Goal: Task Accomplishment & Management: Manage account settings

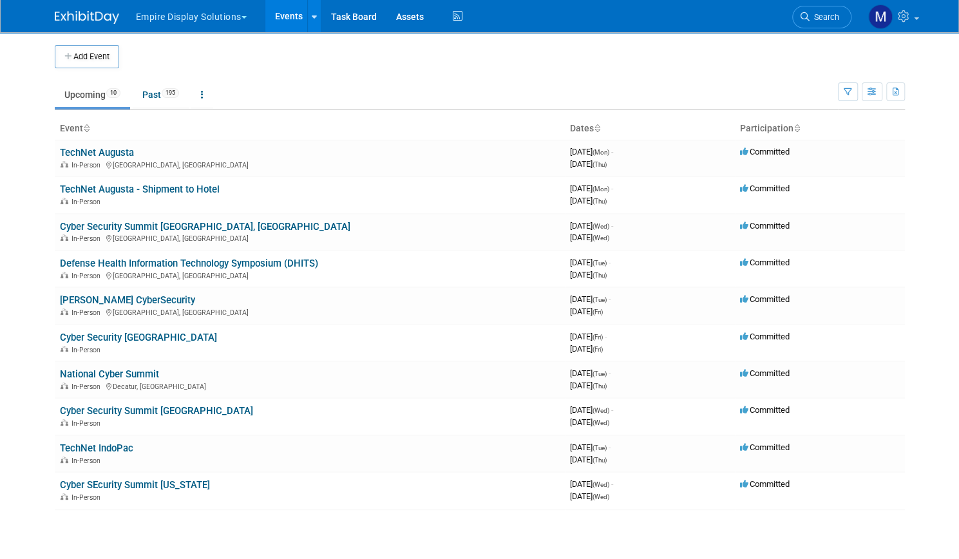
click at [232, 19] on button "Empire Display Solutions" at bounding box center [199, 14] width 128 height 28
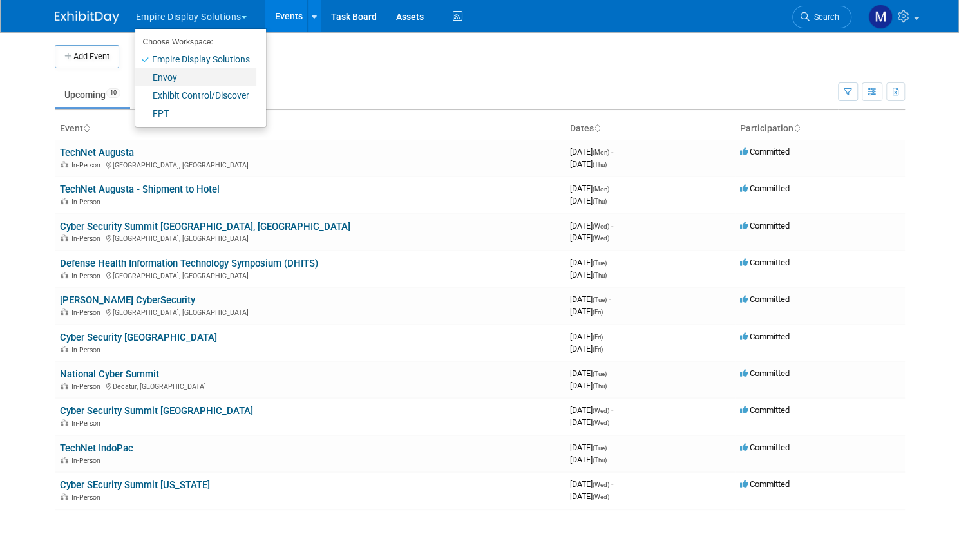
click at [168, 82] on link "Envoy" at bounding box center [195, 77] width 121 height 18
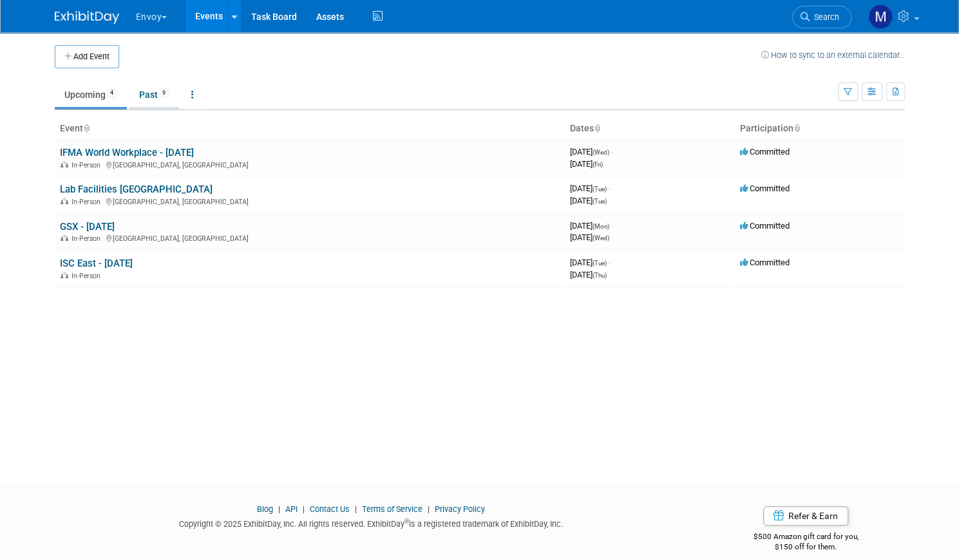
click at [135, 100] on link "Past 9" at bounding box center [154, 94] width 50 height 24
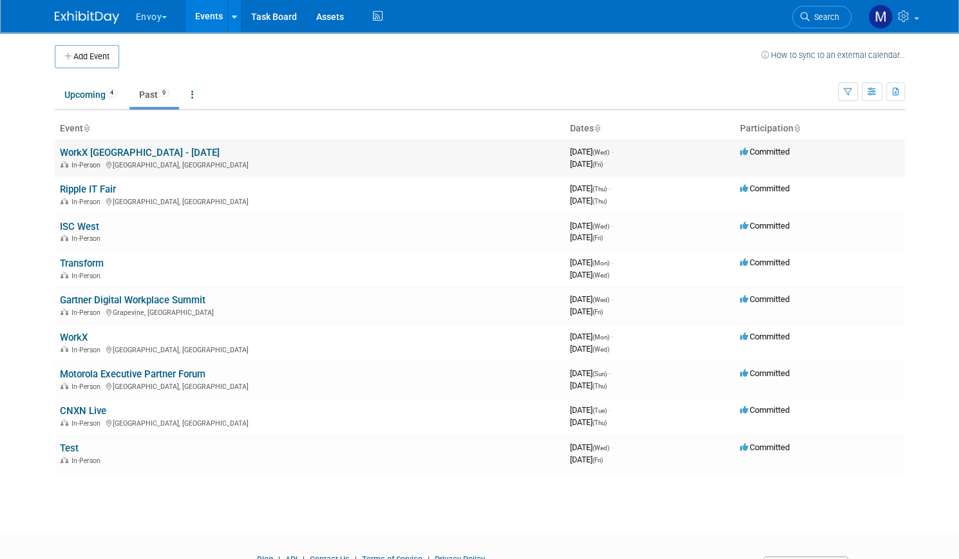
click at [109, 155] on link "WorkX [GEOGRAPHIC_DATA] - [DATE]" at bounding box center [140, 153] width 160 height 12
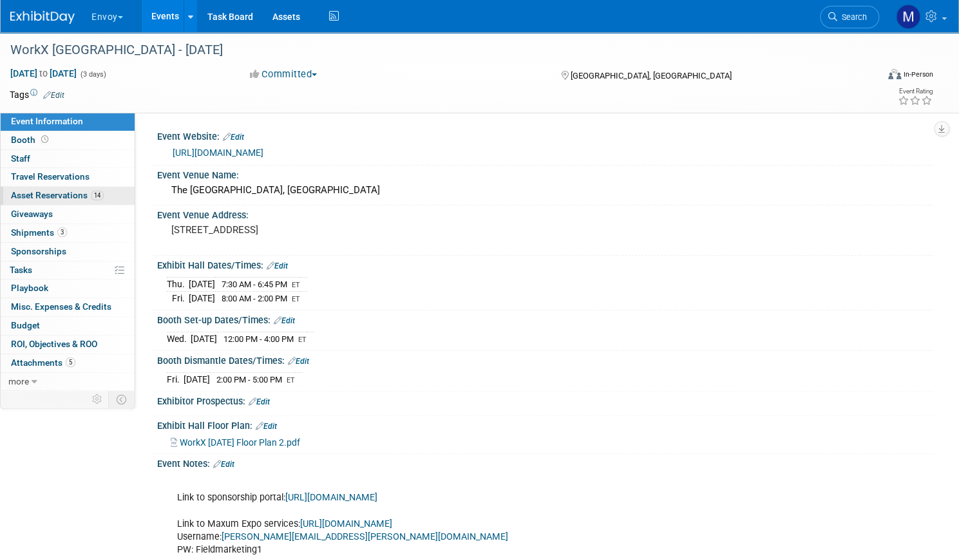
click at [102, 199] on span "Asset Reservations 14" at bounding box center [57, 195] width 93 height 10
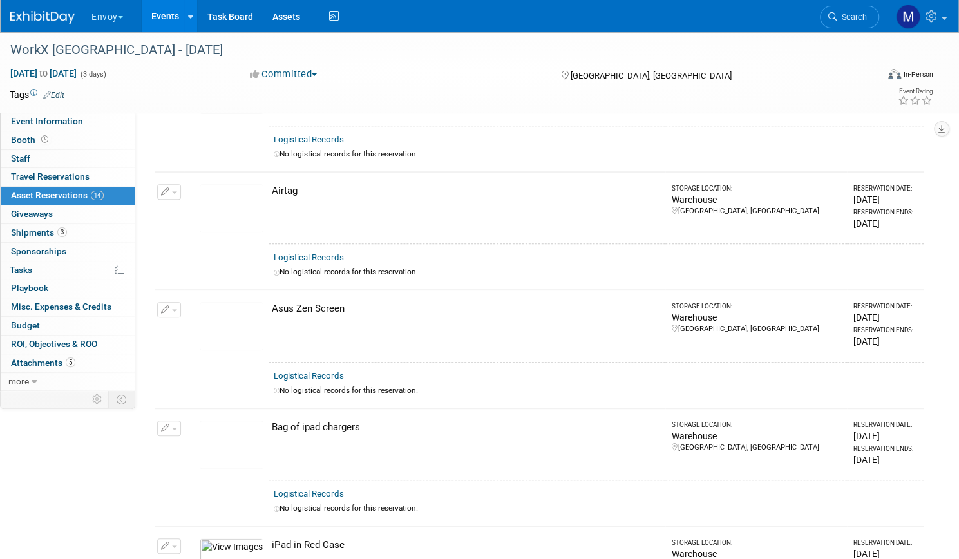
scroll to position [152, 0]
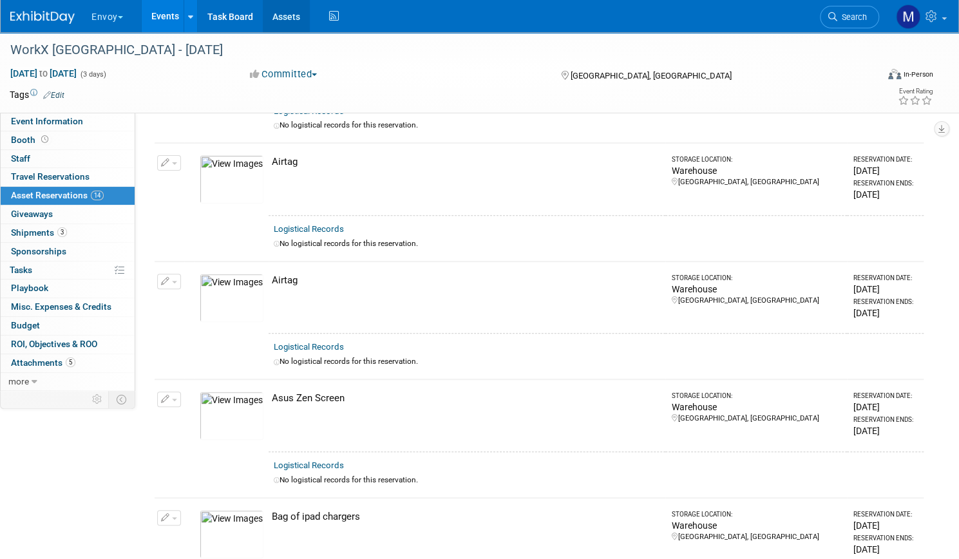
click at [310, 23] on link "Assets" at bounding box center [286, 16] width 47 height 32
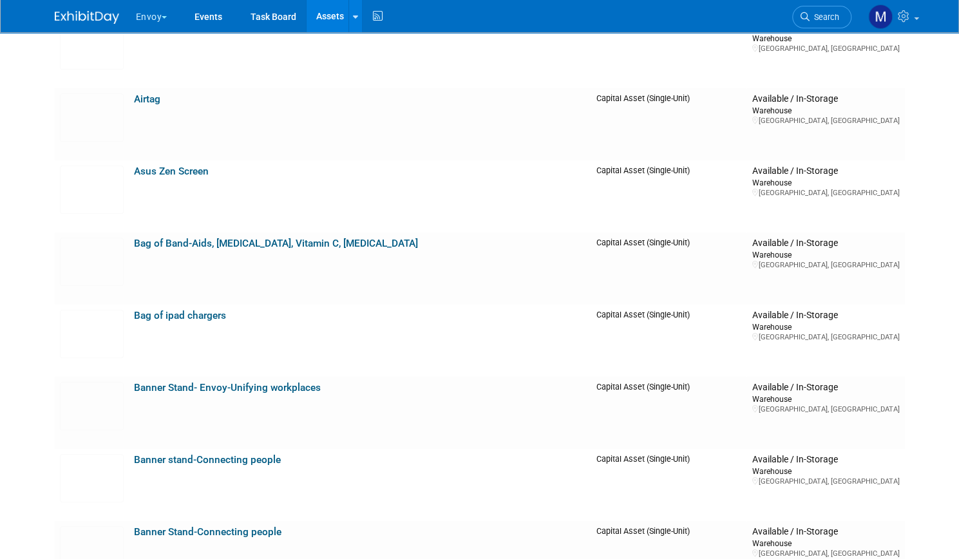
scroll to position [335, 0]
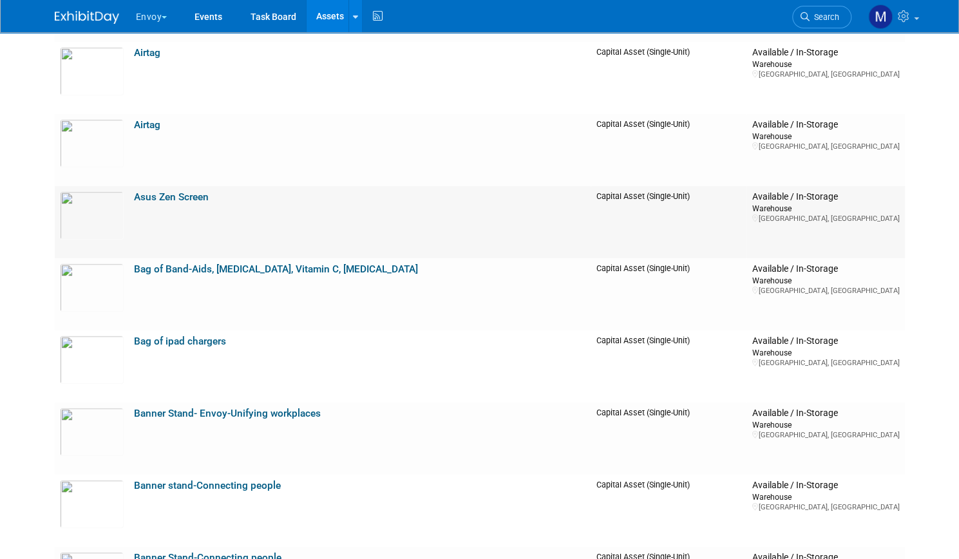
click at [161, 193] on link "Asus Zen Screen" at bounding box center [171, 197] width 75 height 12
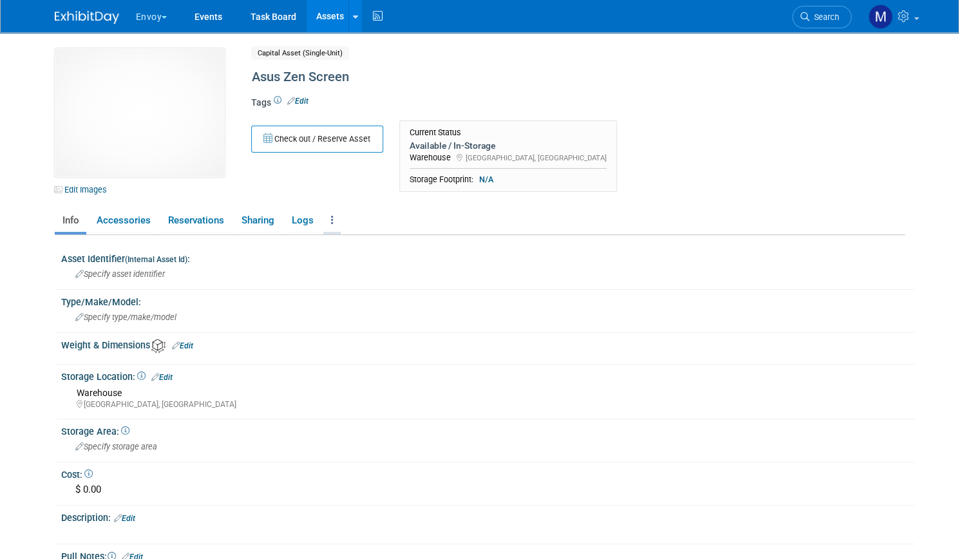
click at [328, 219] on link at bounding box center [331, 220] width 17 height 23
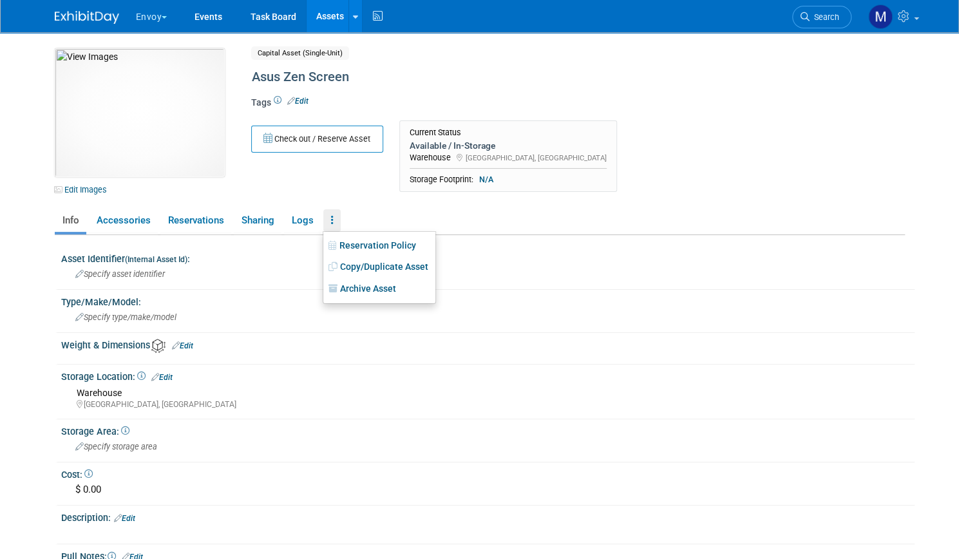
click at [322, 15] on link "Assets" at bounding box center [330, 16] width 47 height 32
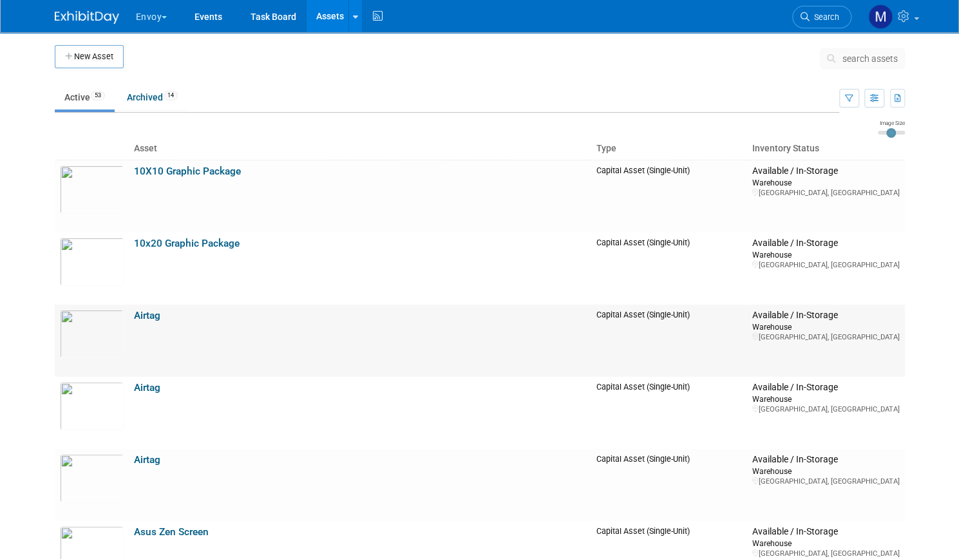
click at [137, 319] on link "Airtag" at bounding box center [147, 316] width 26 height 12
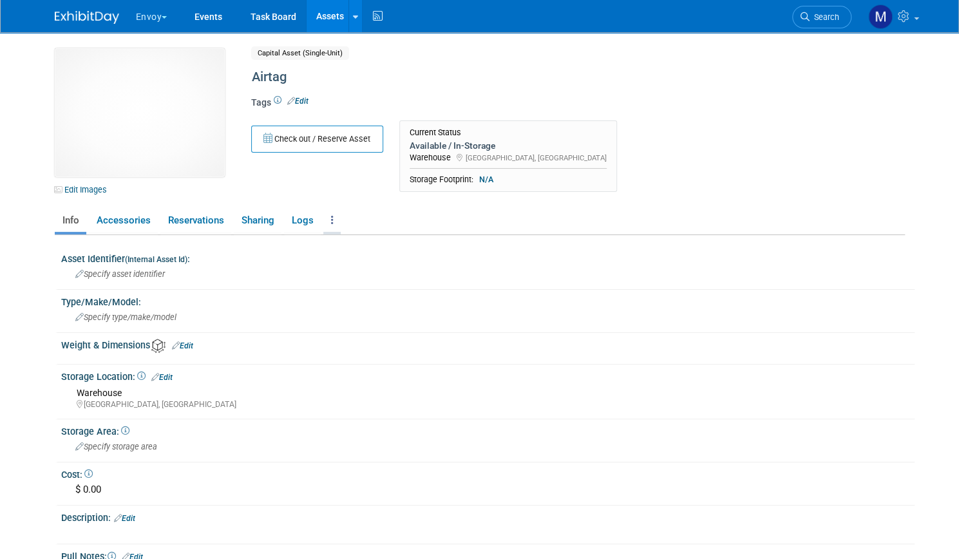
click at [323, 218] on link at bounding box center [331, 220] width 17 height 23
click at [356, 287] on link "Archive Asset" at bounding box center [379, 289] width 112 height 22
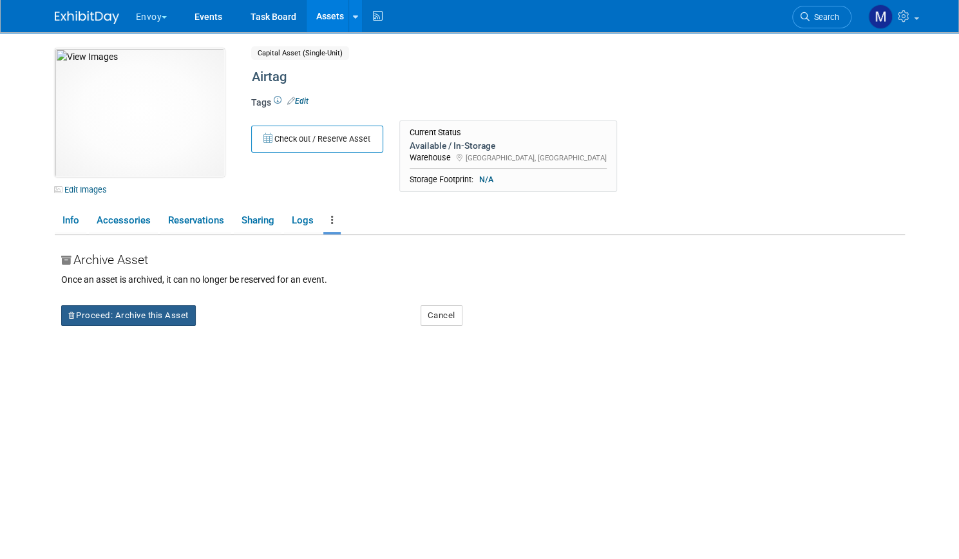
click at [150, 318] on button "Proceed: Archive this Asset" at bounding box center [128, 315] width 135 height 21
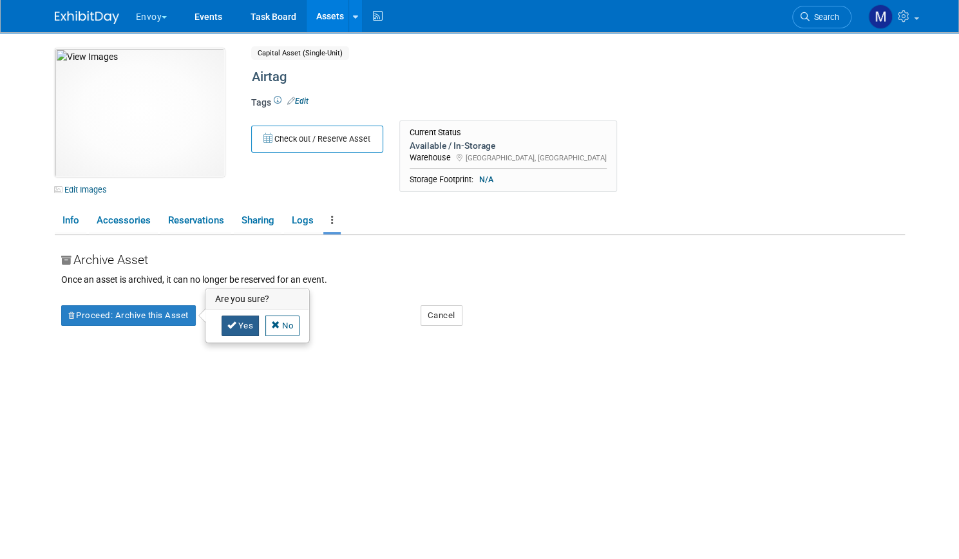
click at [238, 316] on link "Yes" at bounding box center [241, 326] width 38 height 21
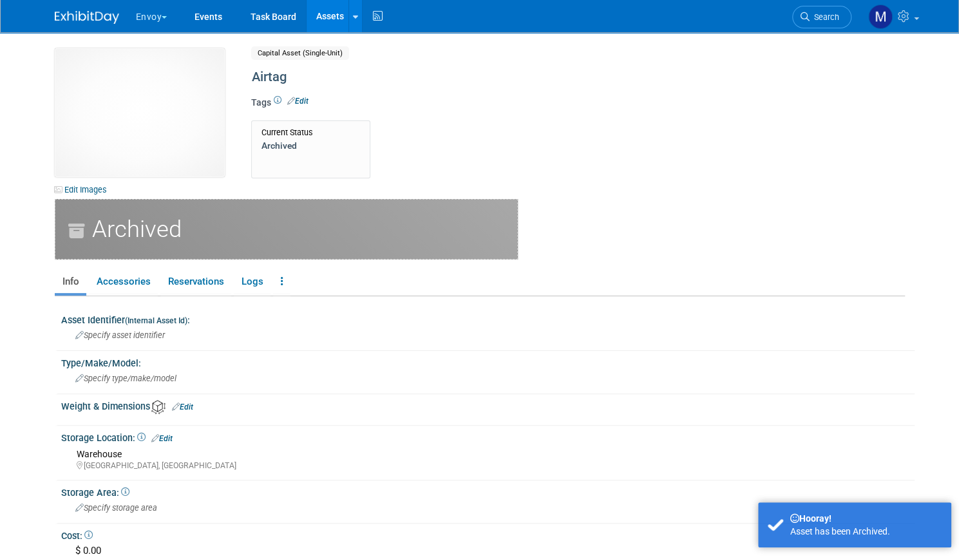
click at [315, 12] on link "Assets" at bounding box center [330, 16] width 47 height 32
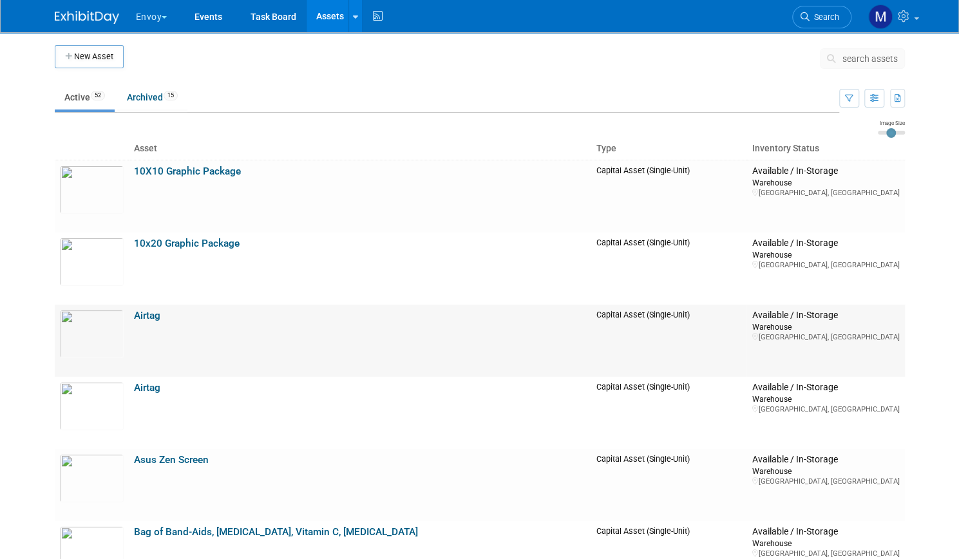
click at [142, 317] on link "Airtag" at bounding box center [147, 316] width 26 height 12
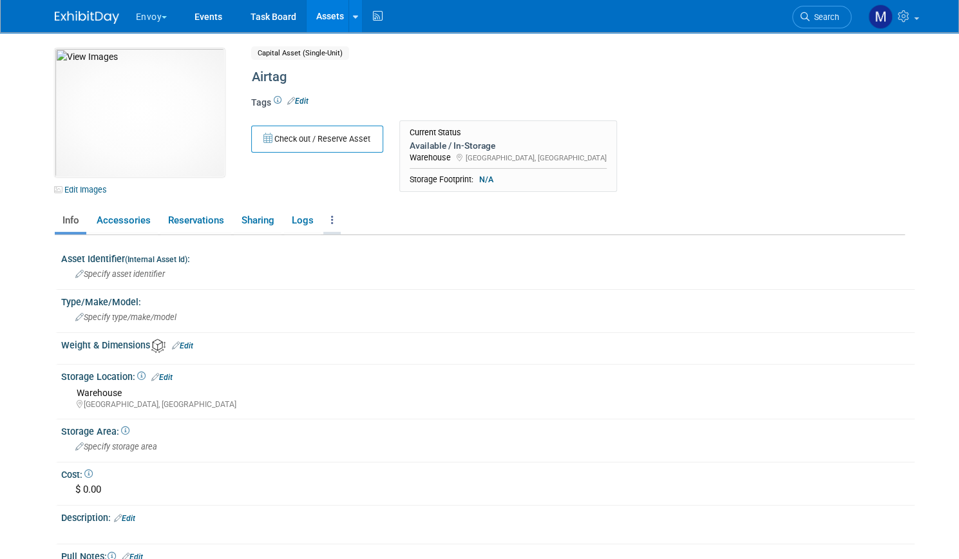
click at [327, 221] on link at bounding box center [331, 220] width 17 height 23
click at [353, 289] on link "Archive Asset" at bounding box center [379, 289] width 112 height 22
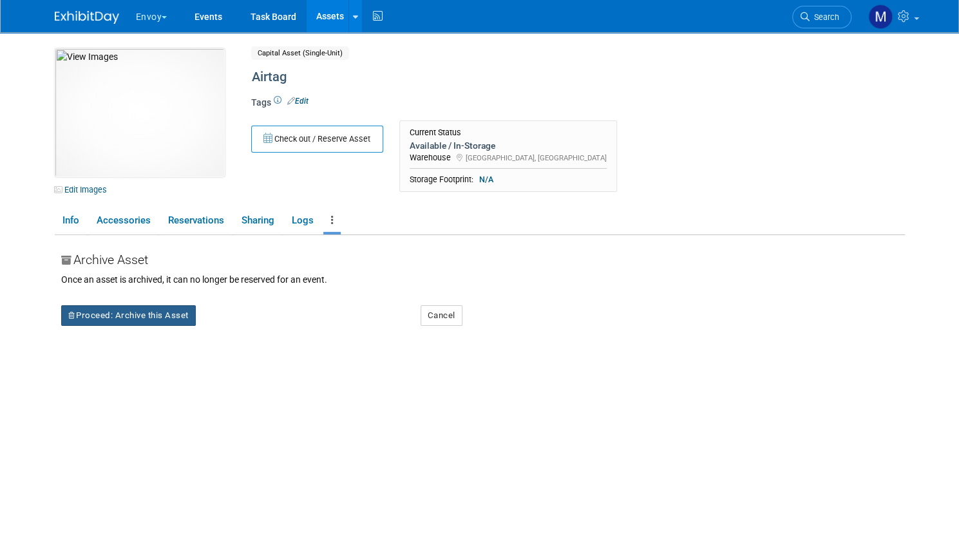
click at [139, 311] on button "Proceed: Archive this Asset" at bounding box center [128, 315] width 135 height 21
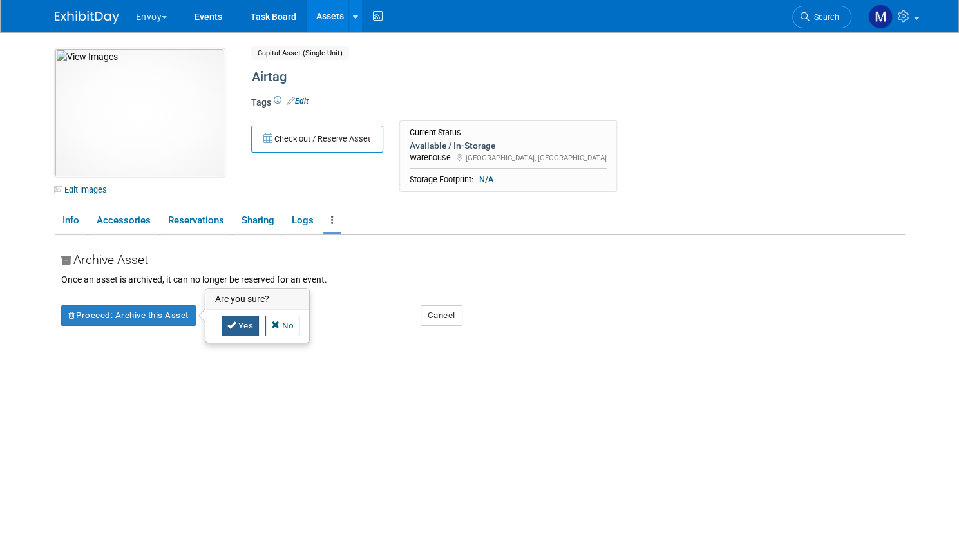
click at [236, 316] on link "Yes" at bounding box center [241, 326] width 38 height 21
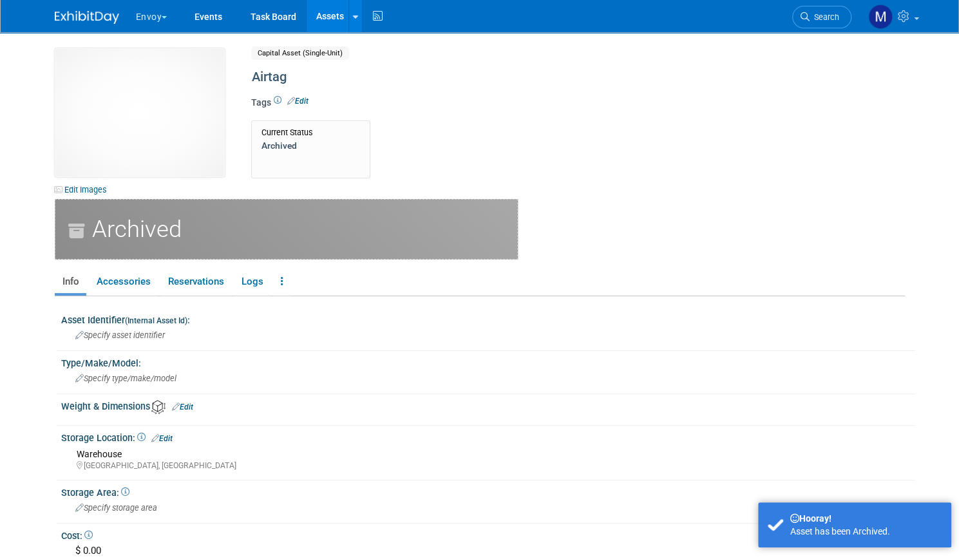
click at [321, 11] on link "Assets" at bounding box center [330, 16] width 47 height 32
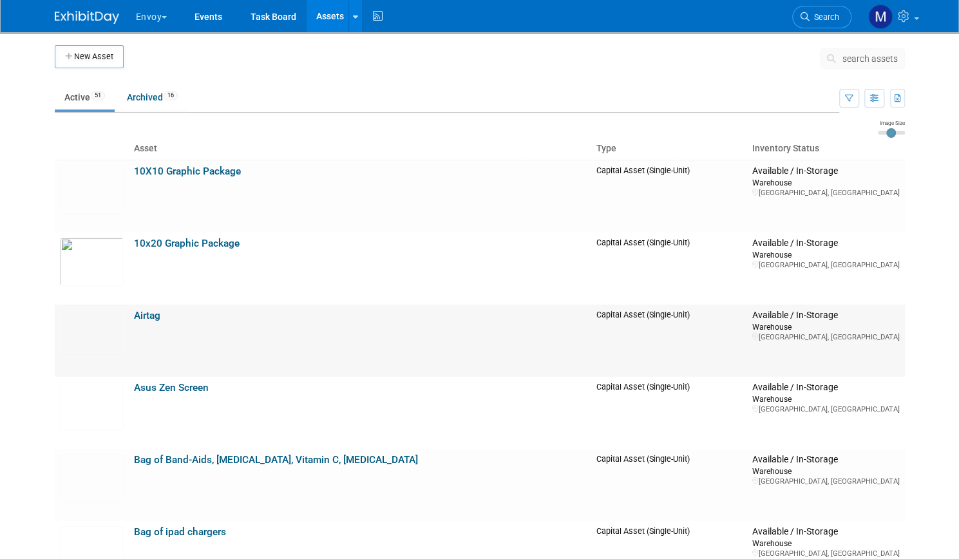
click at [138, 317] on link "Airtag" at bounding box center [147, 316] width 26 height 12
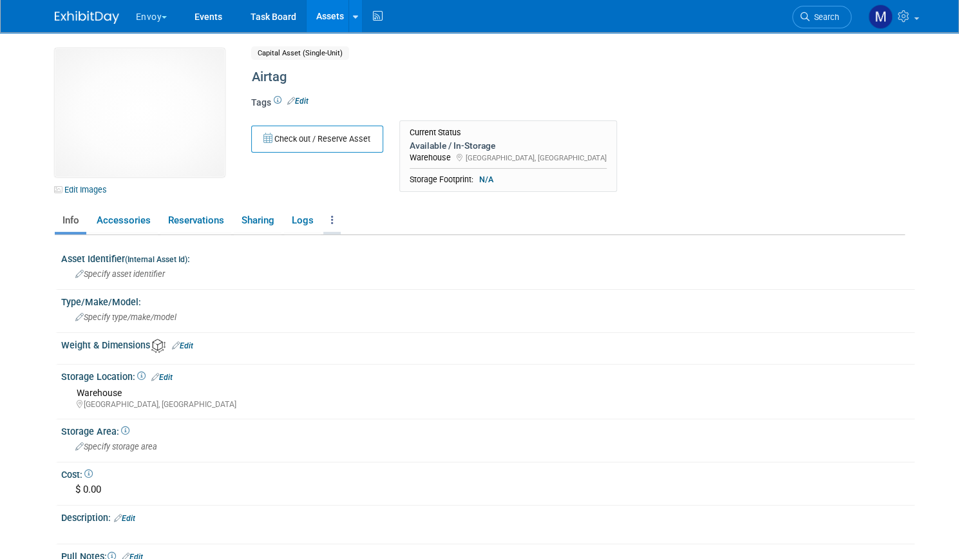
click at [331, 221] on icon at bounding box center [332, 220] width 3 height 10
click at [359, 291] on link "Archive Asset" at bounding box center [379, 289] width 112 height 22
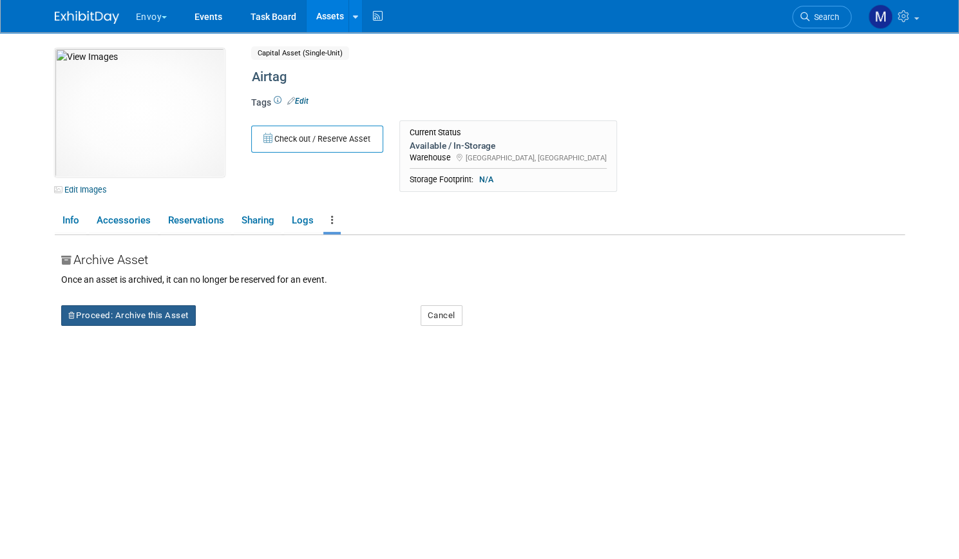
click at [124, 314] on button "Proceed: Archive this Asset" at bounding box center [128, 315] width 135 height 21
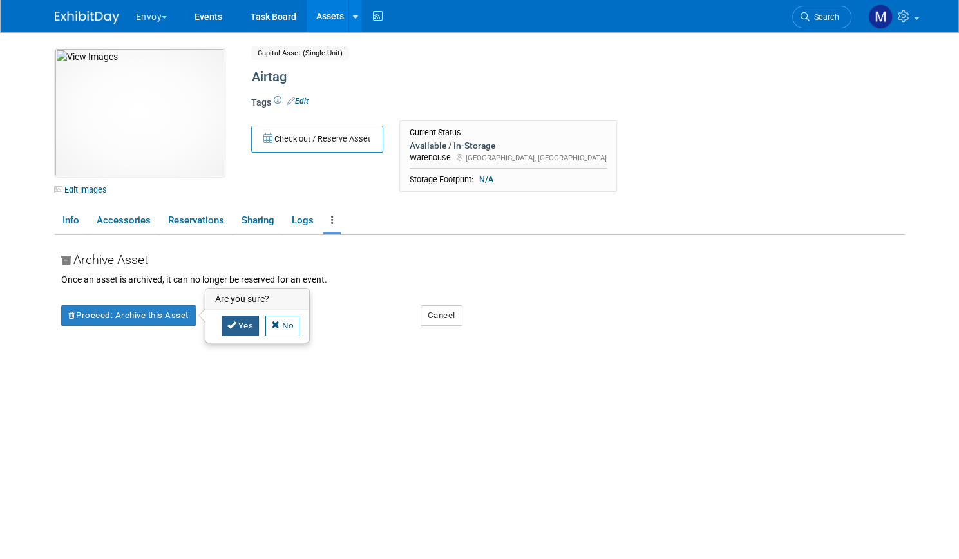
click at [232, 324] on link "Yes" at bounding box center [241, 326] width 38 height 21
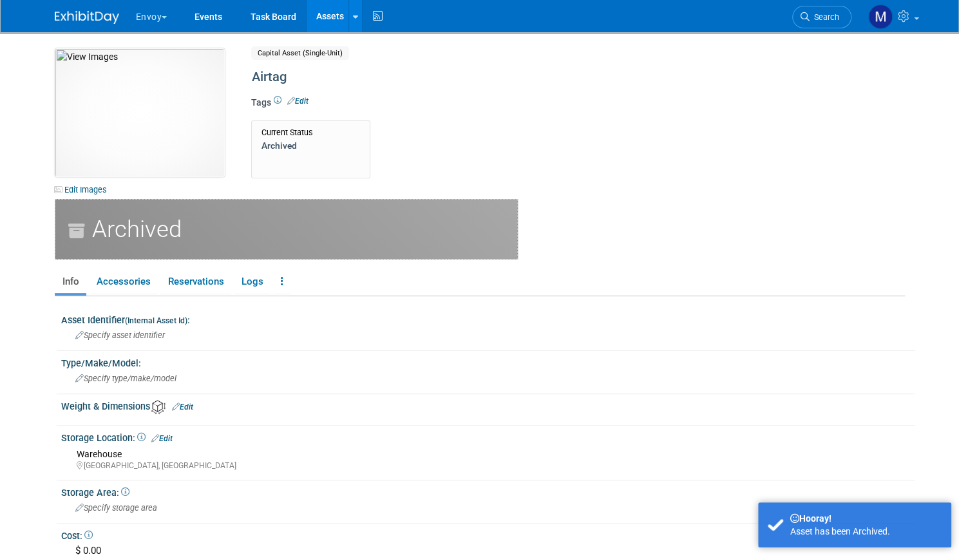
click at [308, 12] on link "Assets" at bounding box center [330, 16] width 47 height 32
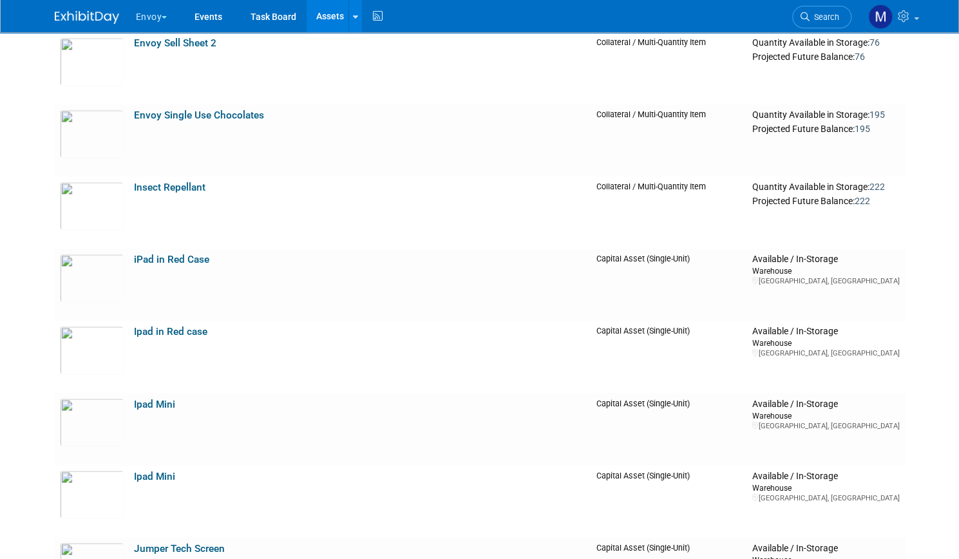
scroll to position [1108, 0]
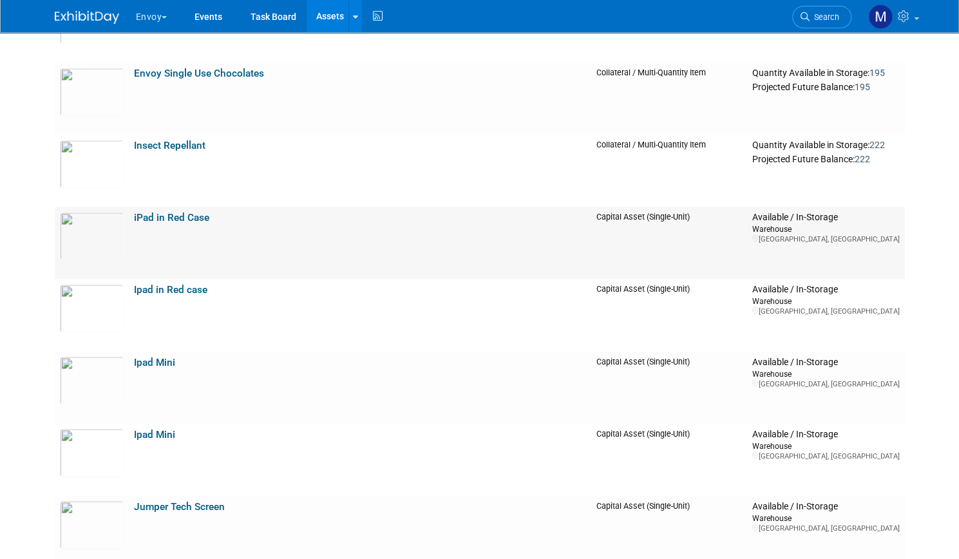
click at [162, 218] on link "iPad in Red Case" at bounding box center [171, 218] width 75 height 12
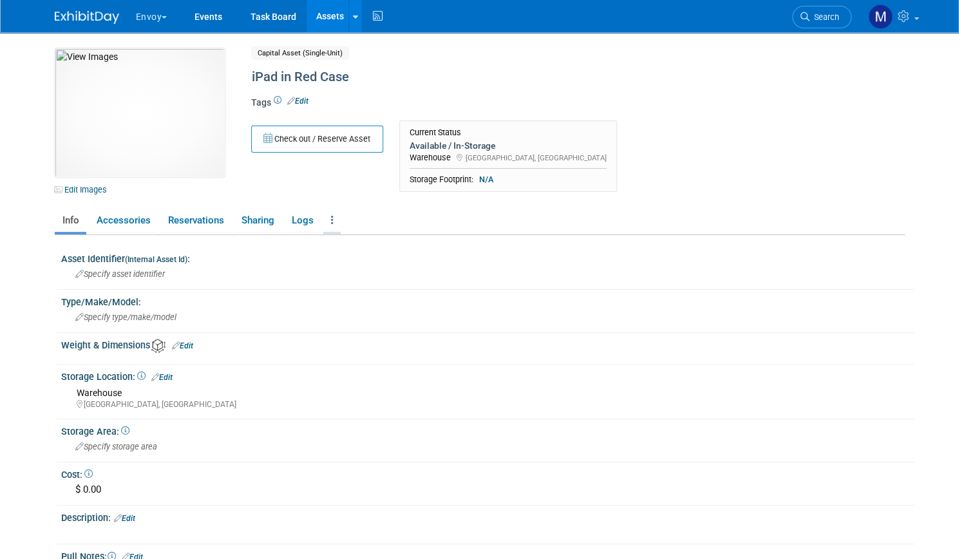
click at [323, 225] on link at bounding box center [331, 220] width 17 height 23
click at [343, 292] on link "Archive Asset" at bounding box center [379, 289] width 112 height 22
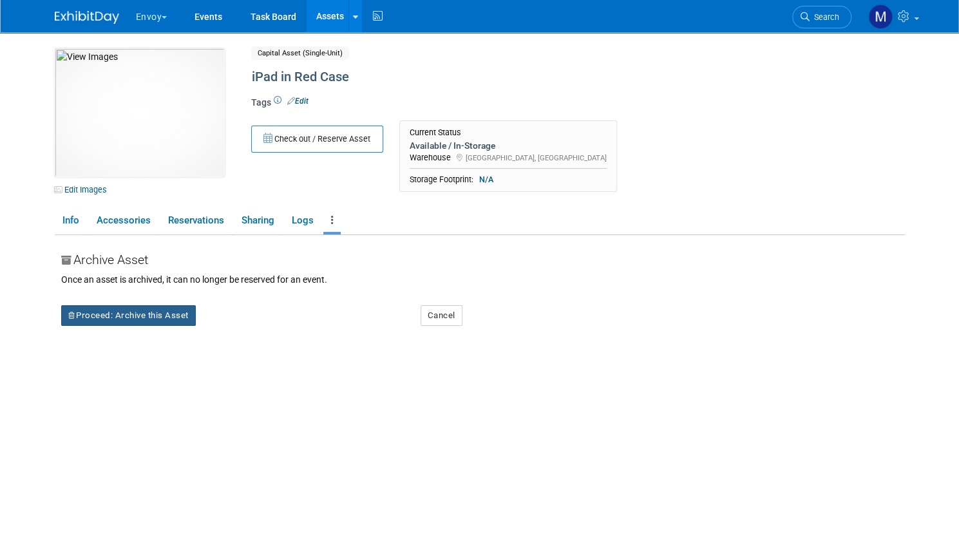
click at [130, 312] on button "Proceed: Archive this Asset" at bounding box center [128, 315] width 135 height 21
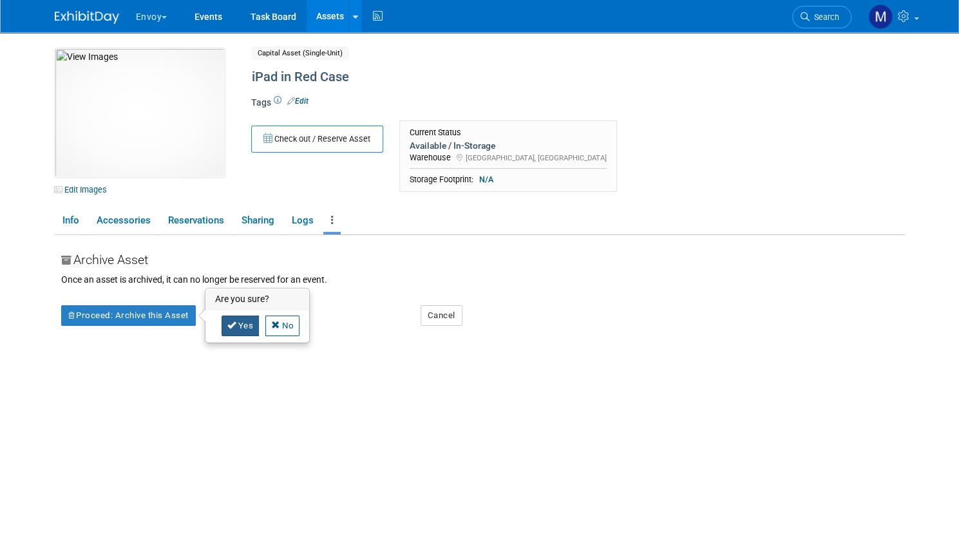
click at [227, 323] on icon at bounding box center [231, 325] width 9 height 8
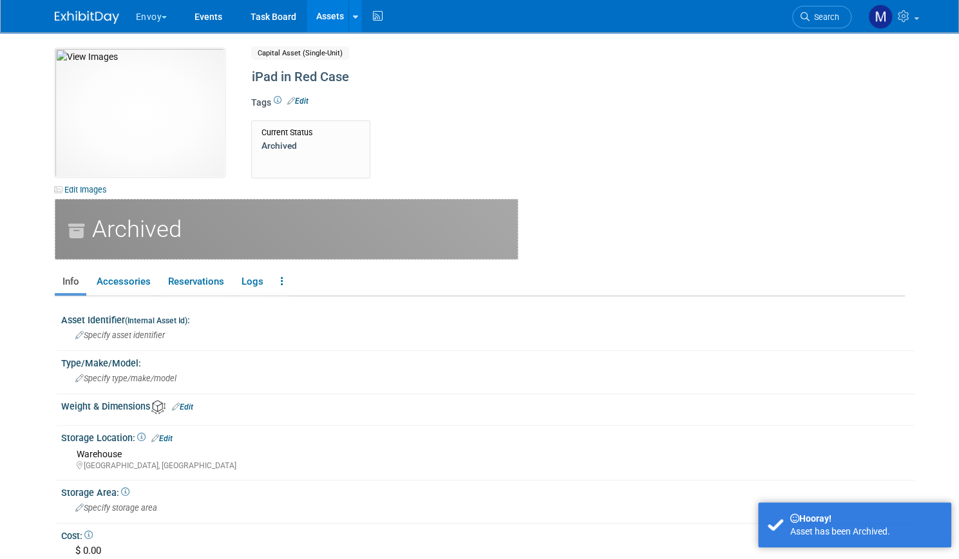
click at [325, 8] on link "Assets" at bounding box center [330, 16] width 47 height 32
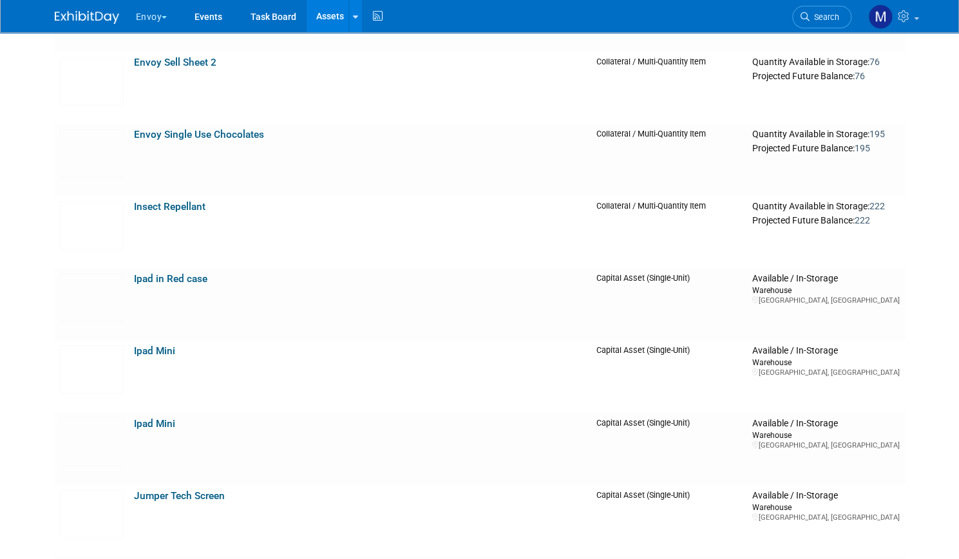
scroll to position [1082, 0]
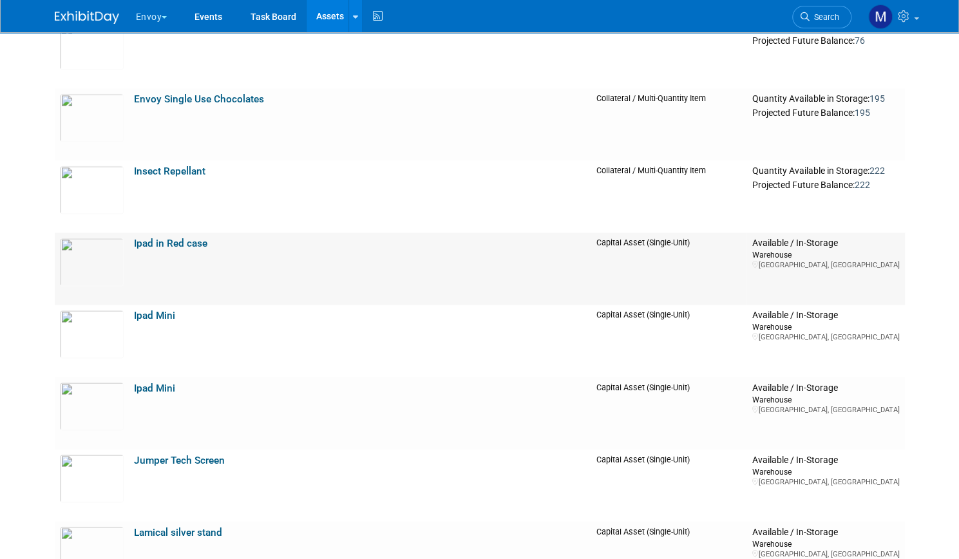
click at [153, 244] on link "Ipad in Red case" at bounding box center [170, 244] width 73 height 12
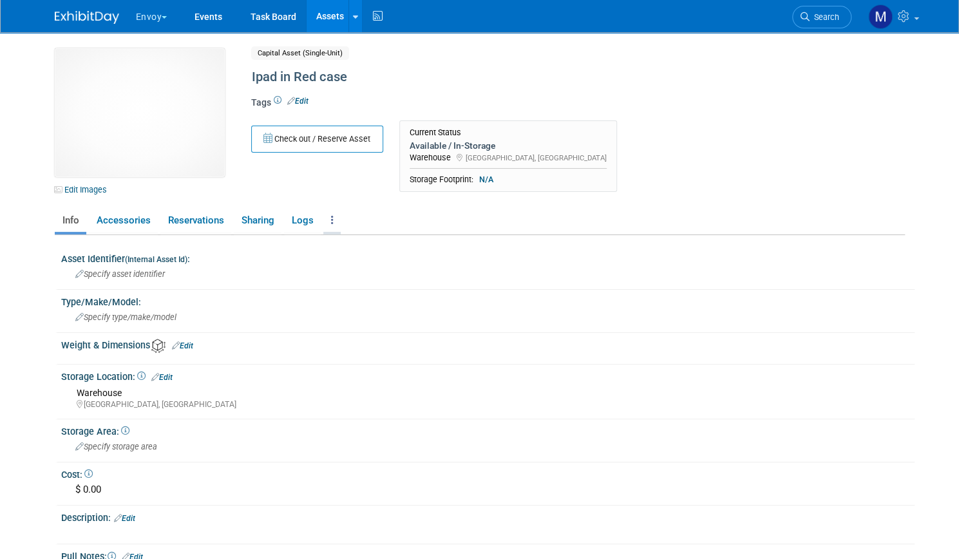
click at [331, 220] on icon at bounding box center [332, 220] width 3 height 10
click at [347, 289] on link "Archive Asset" at bounding box center [379, 289] width 112 height 22
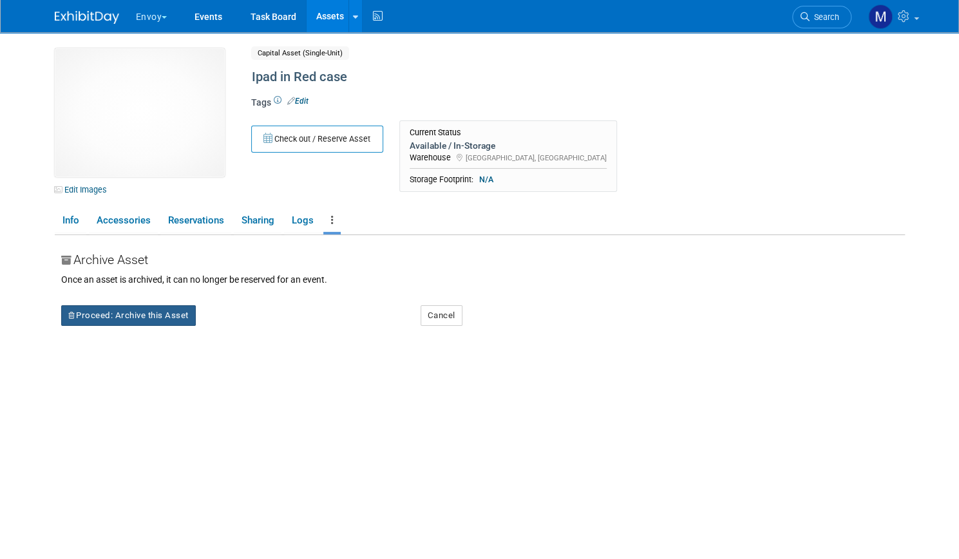
click at [99, 315] on button "Proceed: Archive this Asset" at bounding box center [128, 315] width 135 height 21
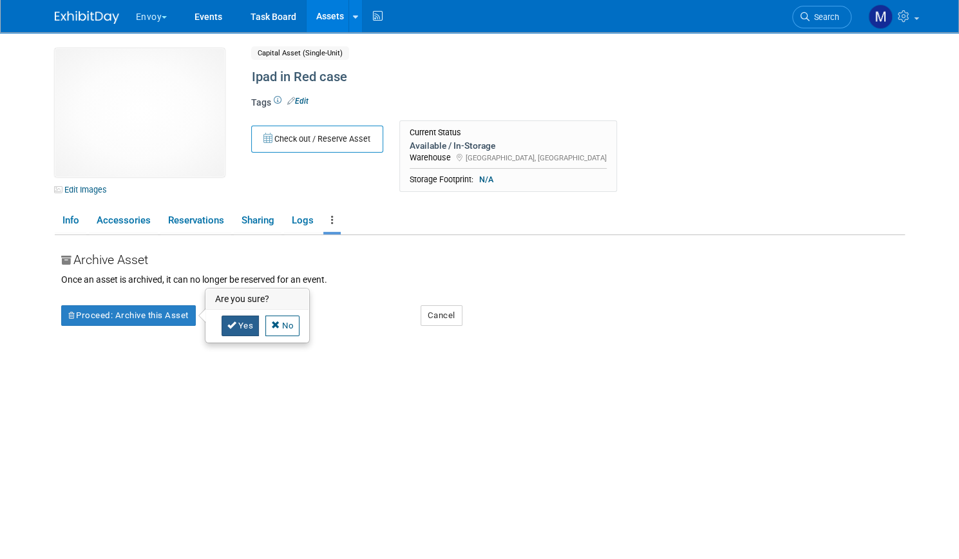
click at [227, 332] on link "Yes" at bounding box center [241, 326] width 38 height 21
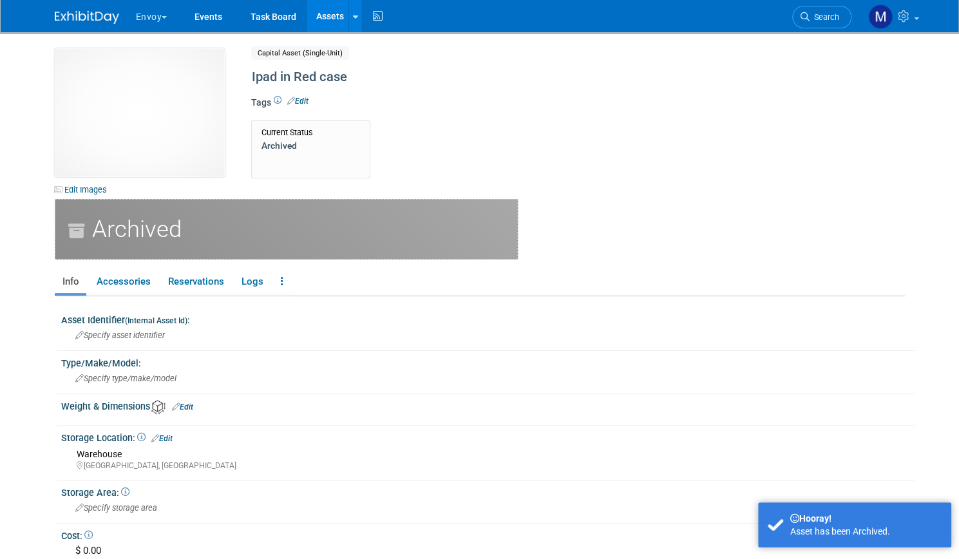
click at [316, 21] on link "Assets" at bounding box center [330, 16] width 47 height 32
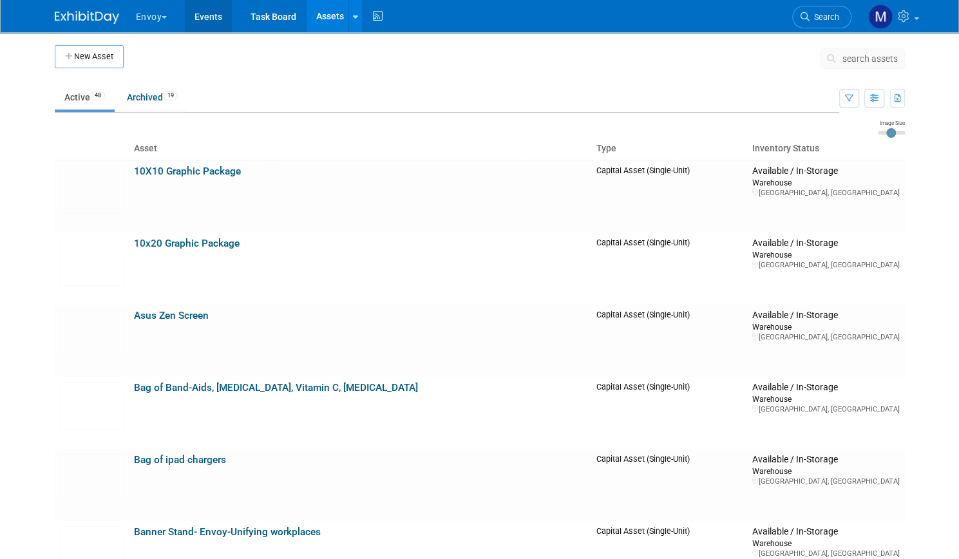
click at [204, 12] on link "Events" at bounding box center [208, 16] width 47 height 32
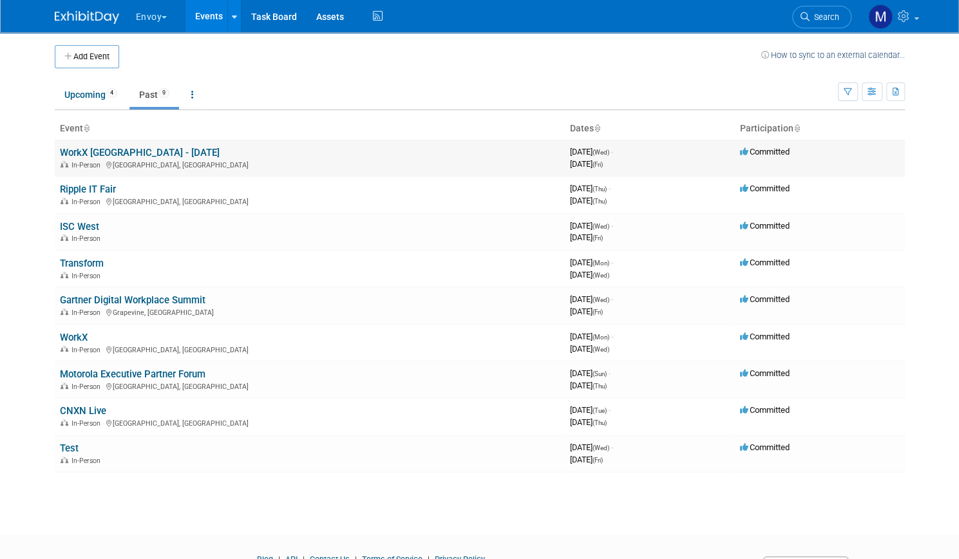
click at [135, 153] on link "WorkX [GEOGRAPHIC_DATA] - [DATE]" at bounding box center [140, 153] width 160 height 12
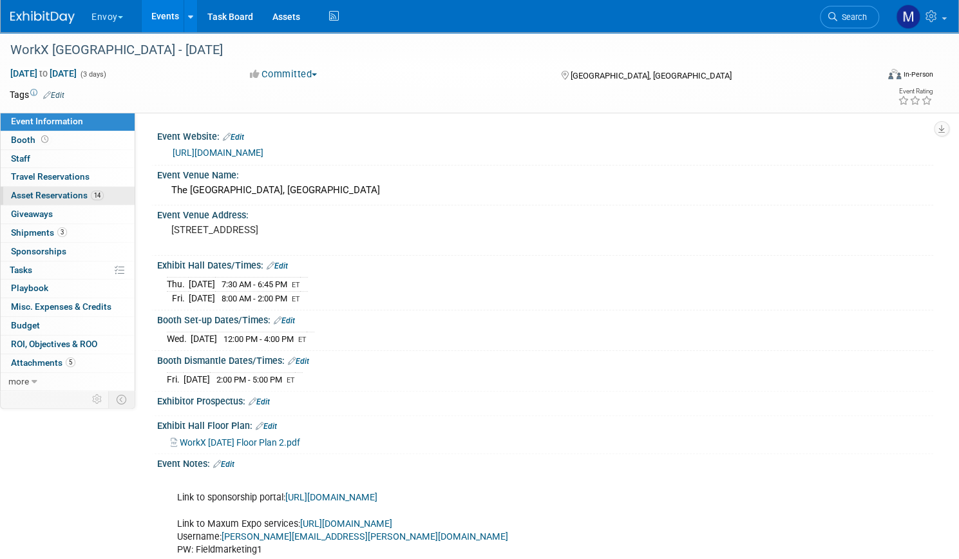
click at [91, 198] on span "Asset Reservations 14" at bounding box center [57, 195] width 93 height 10
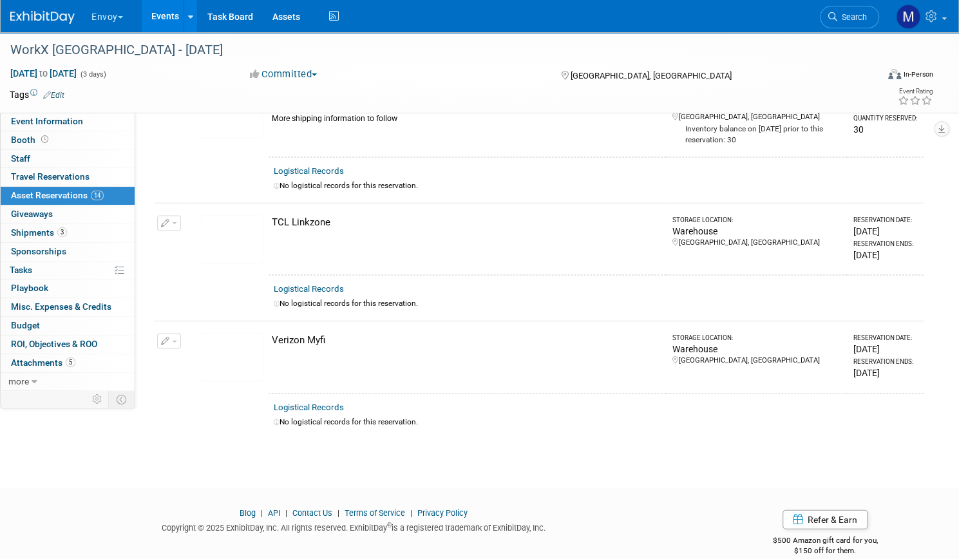
scroll to position [1414, 0]
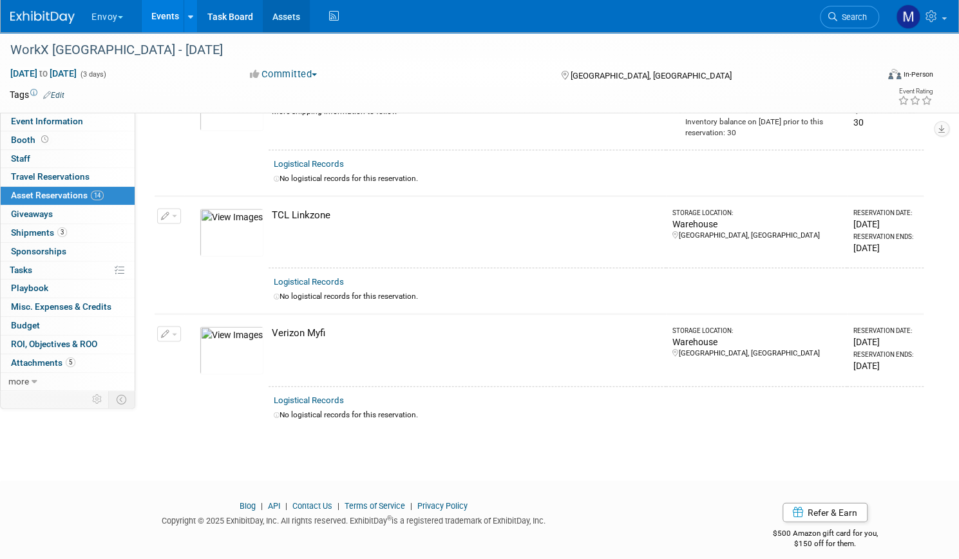
click at [310, 19] on link "Assets" at bounding box center [286, 16] width 47 height 32
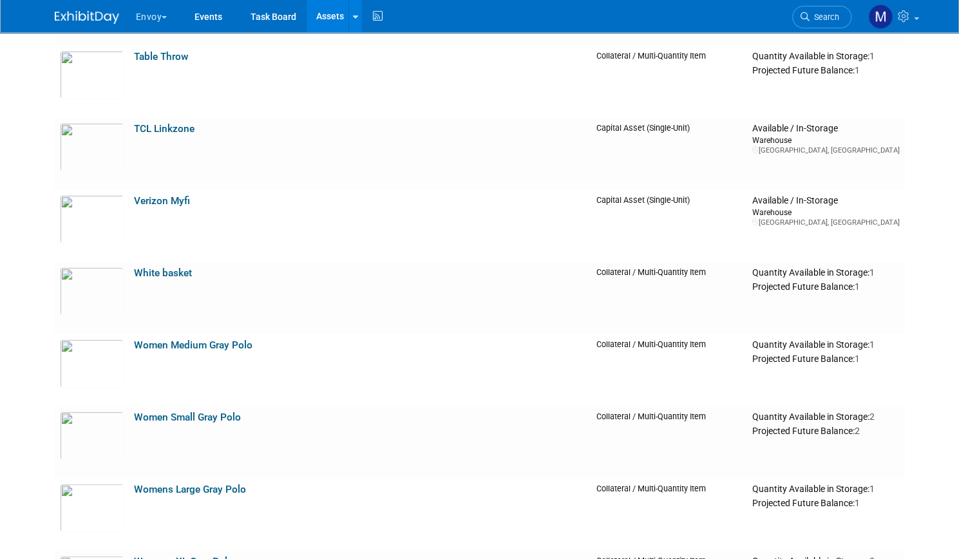
scroll to position [2781, 0]
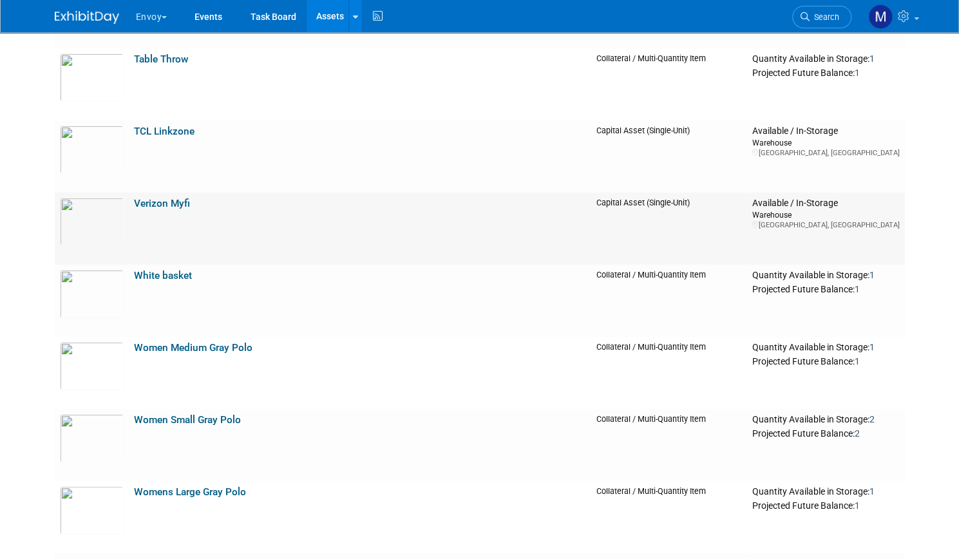
click at [168, 208] on link "Verizon Myfi" at bounding box center [162, 204] width 56 height 12
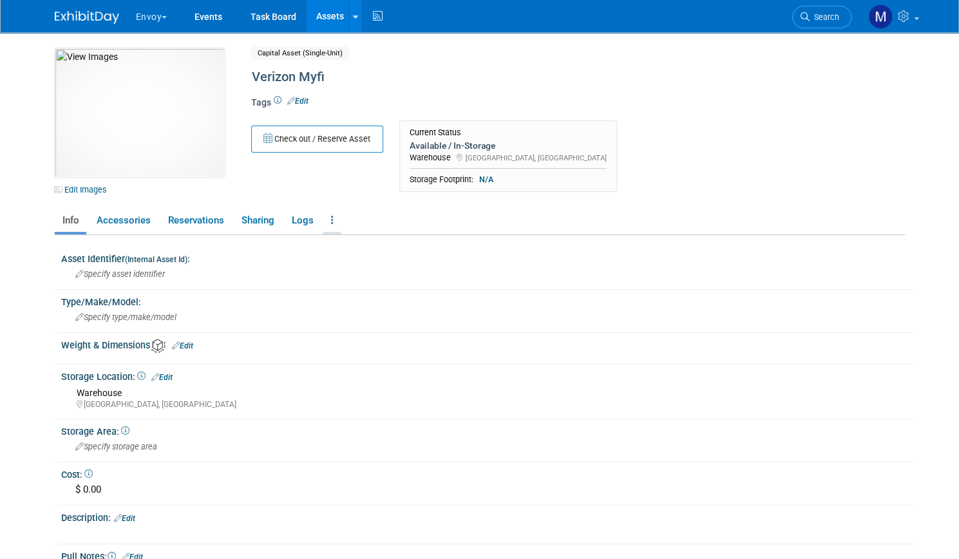
click at [325, 222] on link at bounding box center [331, 220] width 17 height 23
click at [352, 287] on link "Archive Asset" at bounding box center [379, 289] width 112 height 22
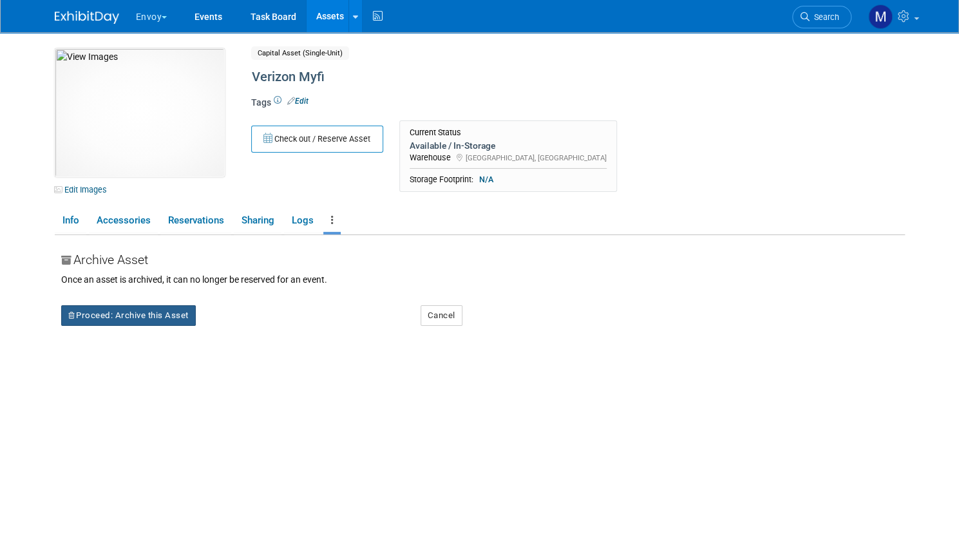
click at [164, 312] on button "Proceed: Archive this Asset" at bounding box center [128, 315] width 135 height 21
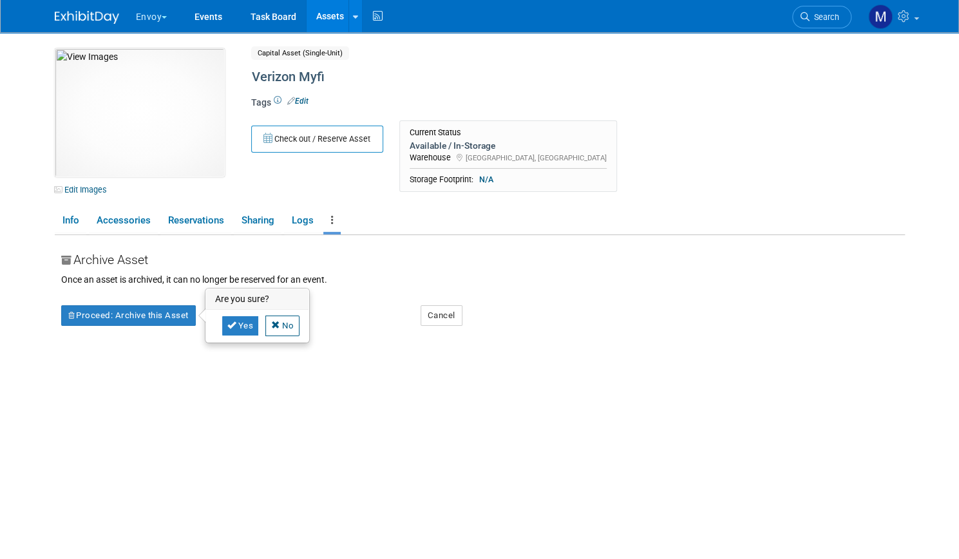
click at [221, 337] on div "Yes No" at bounding box center [257, 326] width 103 height 32
click at [227, 324] on icon at bounding box center [231, 325] width 9 height 8
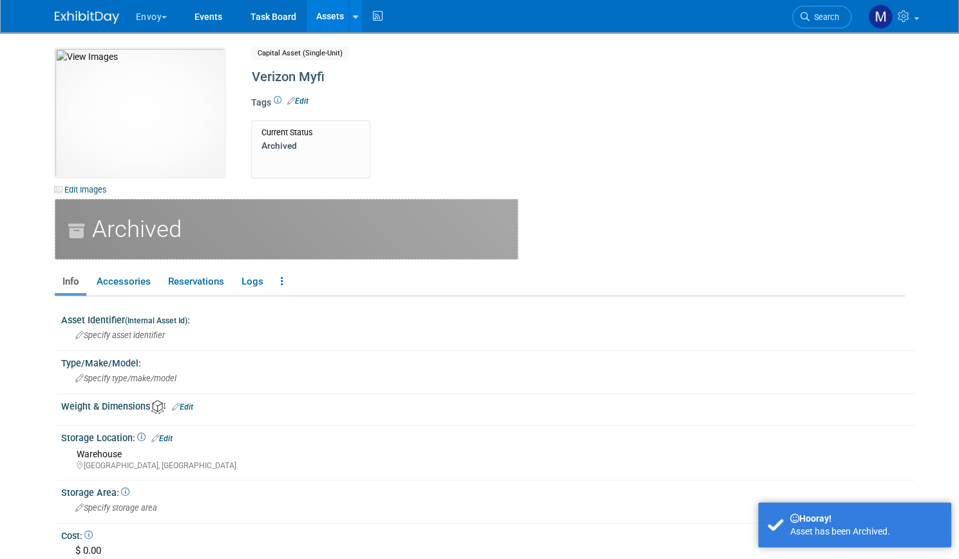
click at [318, 8] on link "Assets" at bounding box center [330, 16] width 47 height 32
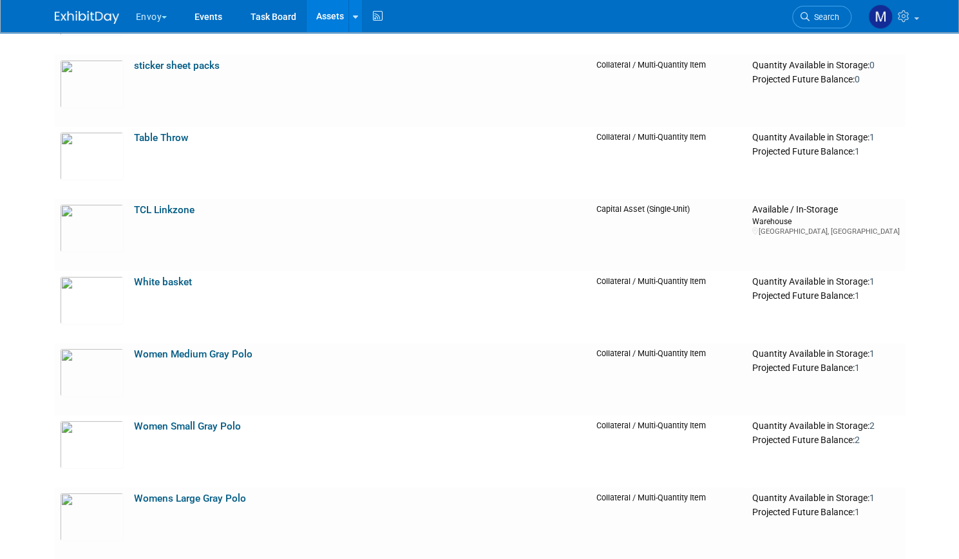
scroll to position [2696, 0]
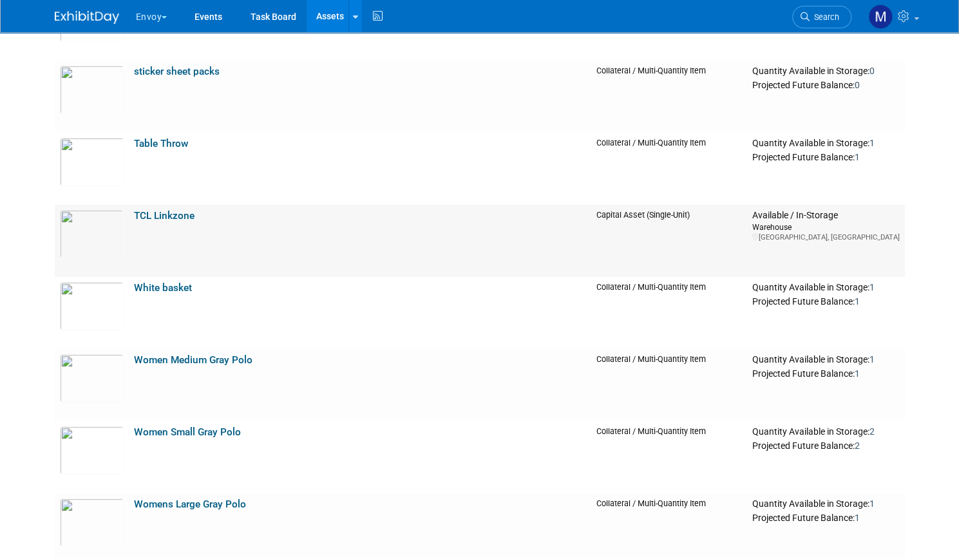
click at [165, 210] on link "TCL Linkzone" at bounding box center [164, 216] width 61 height 12
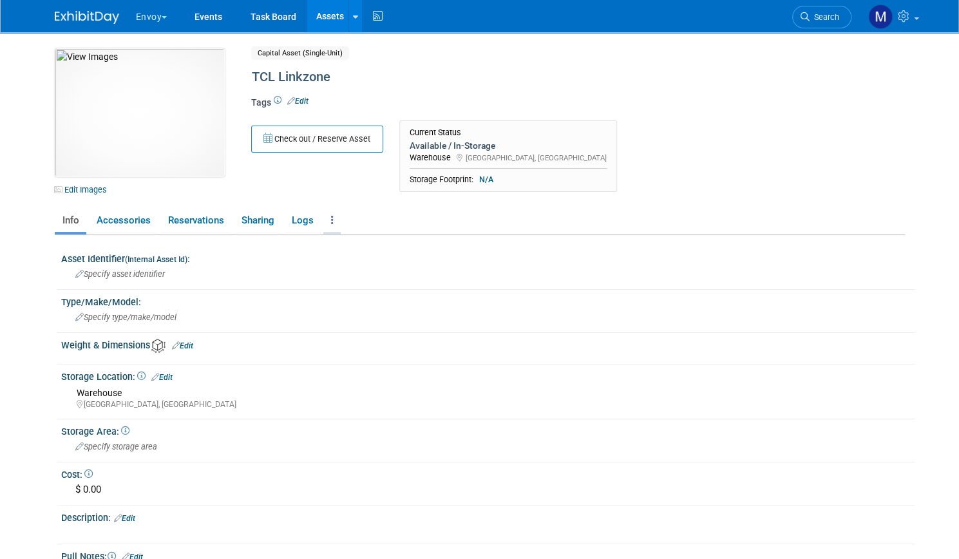
click at [326, 214] on link at bounding box center [331, 220] width 17 height 23
click at [355, 285] on link "Archive Asset" at bounding box center [379, 289] width 112 height 22
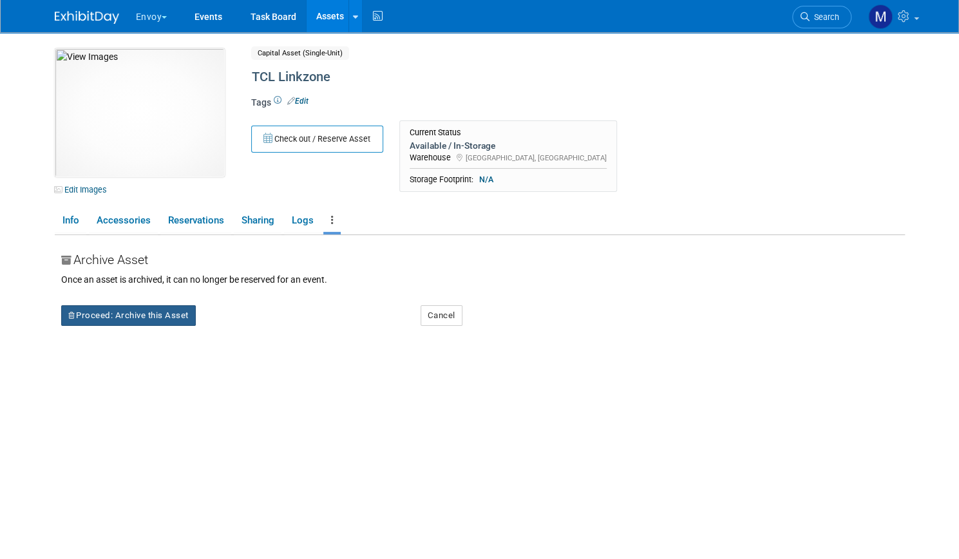
click at [128, 308] on button "Proceed: Archive this Asset" at bounding box center [128, 315] width 135 height 21
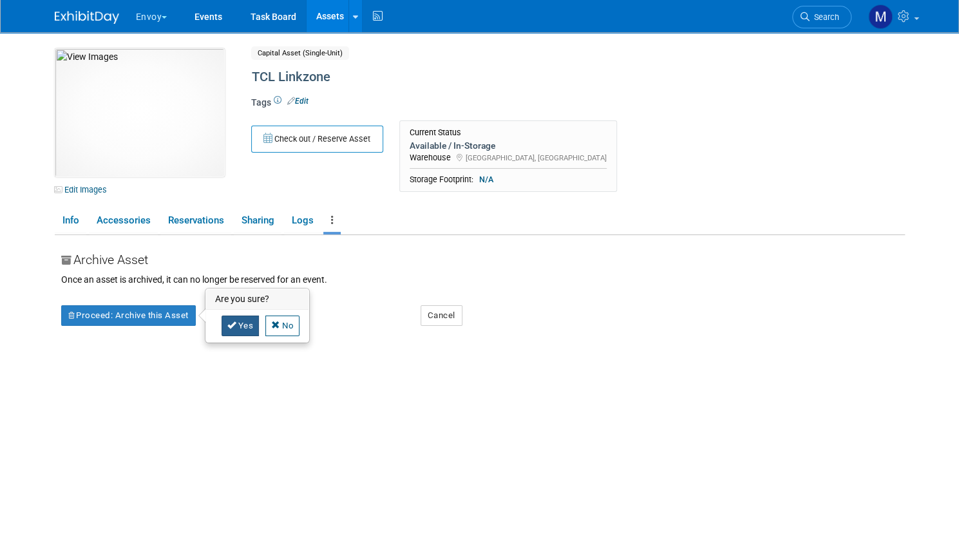
click at [227, 323] on icon at bounding box center [231, 325] width 9 height 8
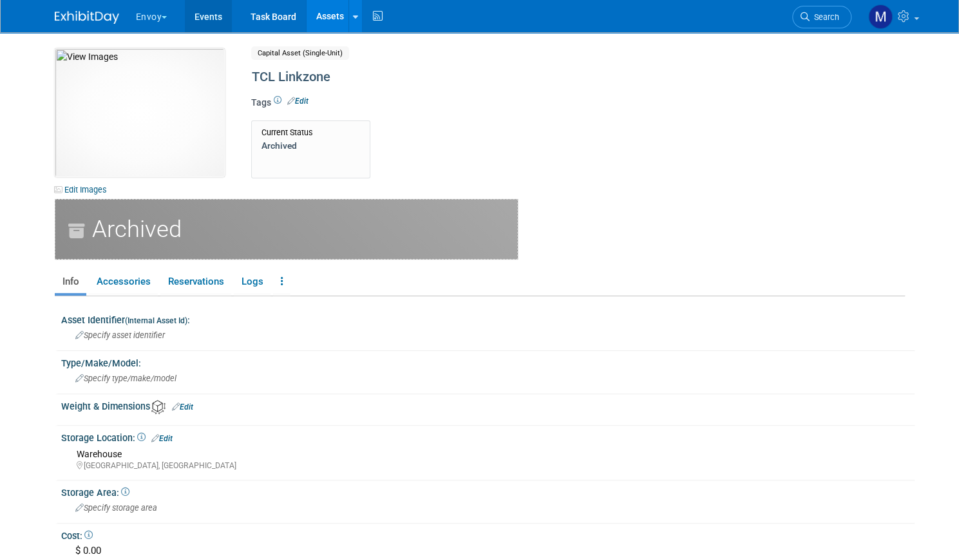
click at [205, 12] on link "Events" at bounding box center [208, 16] width 47 height 32
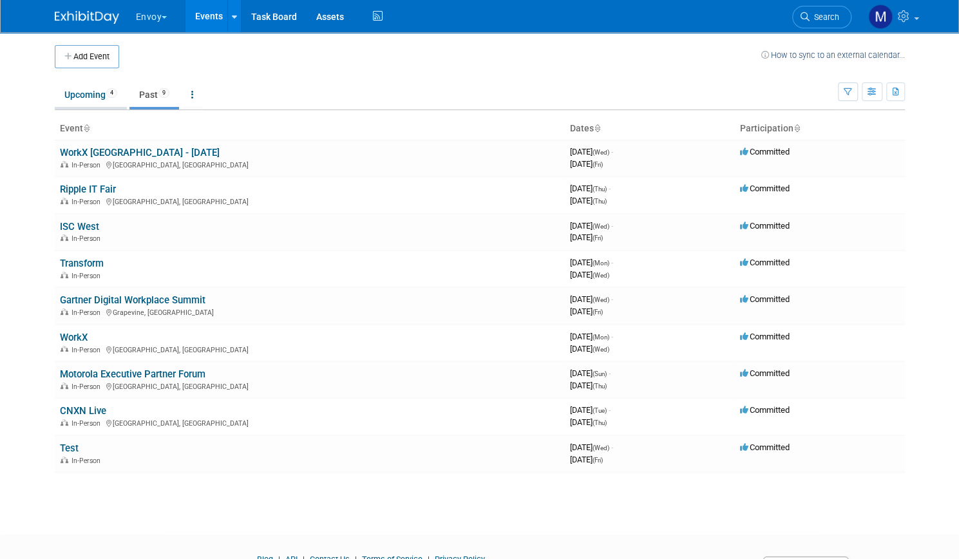
click at [88, 88] on link "Upcoming 4" at bounding box center [91, 94] width 72 height 24
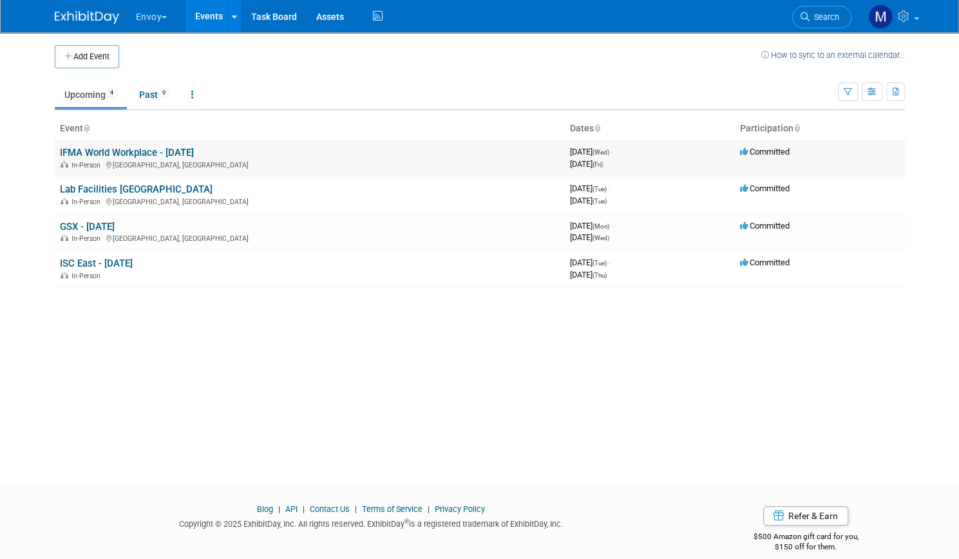
click at [153, 150] on link "IFMA World Workplace - [DATE]" at bounding box center [127, 153] width 134 height 12
